Goal: Find specific page/section: Find specific page/section

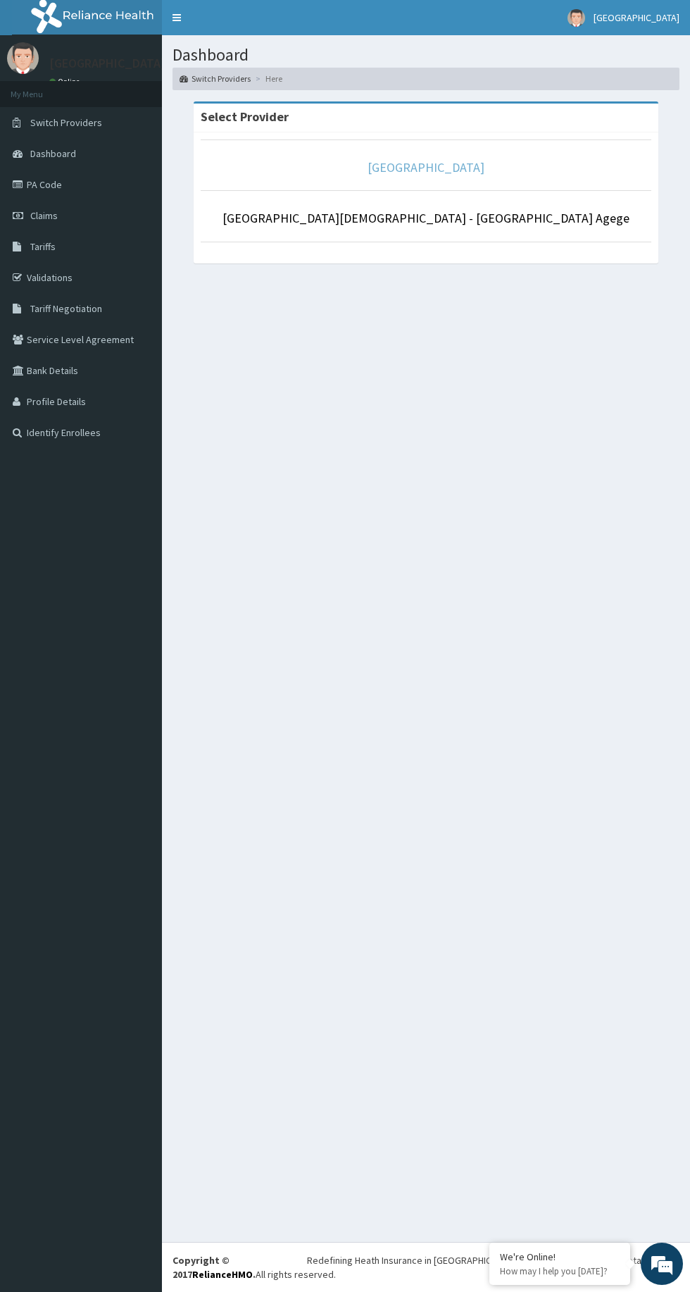
click at [449, 166] on link "[GEOGRAPHIC_DATA]" at bounding box center [426, 167] width 117 height 16
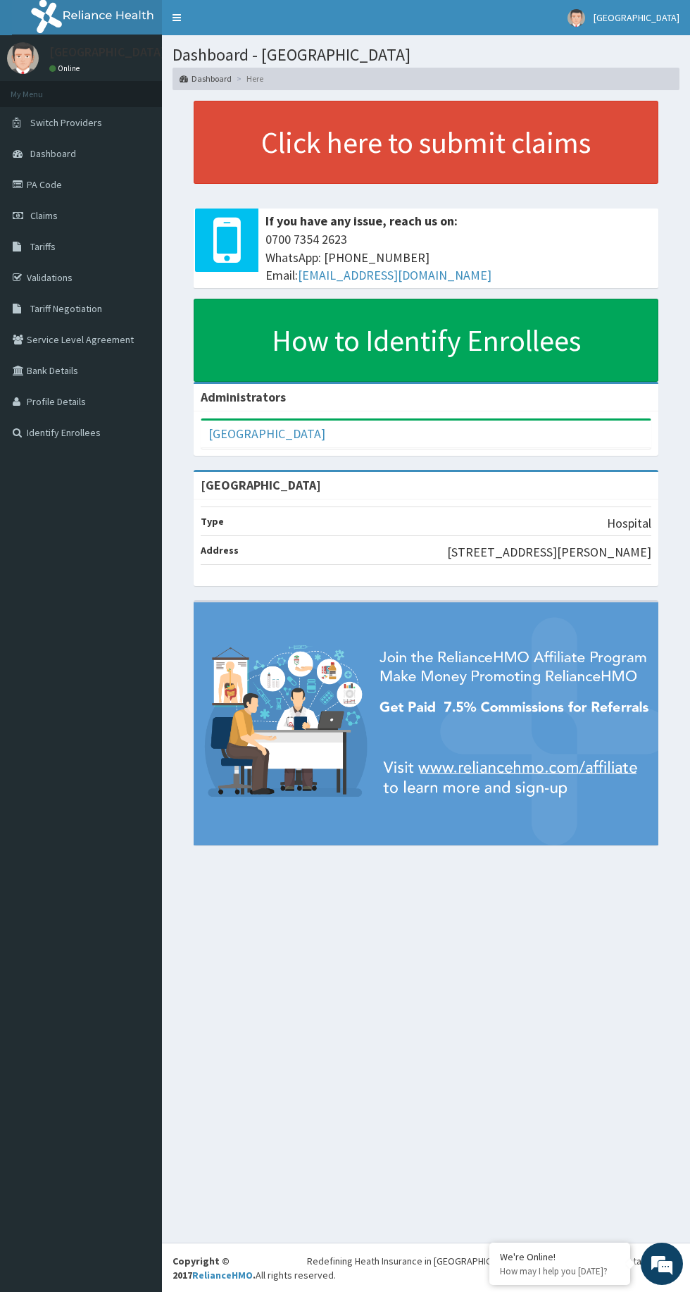
click at [48, 179] on link "PA Code" at bounding box center [81, 184] width 162 height 31
